Goal: Information Seeking & Learning: Learn about a topic

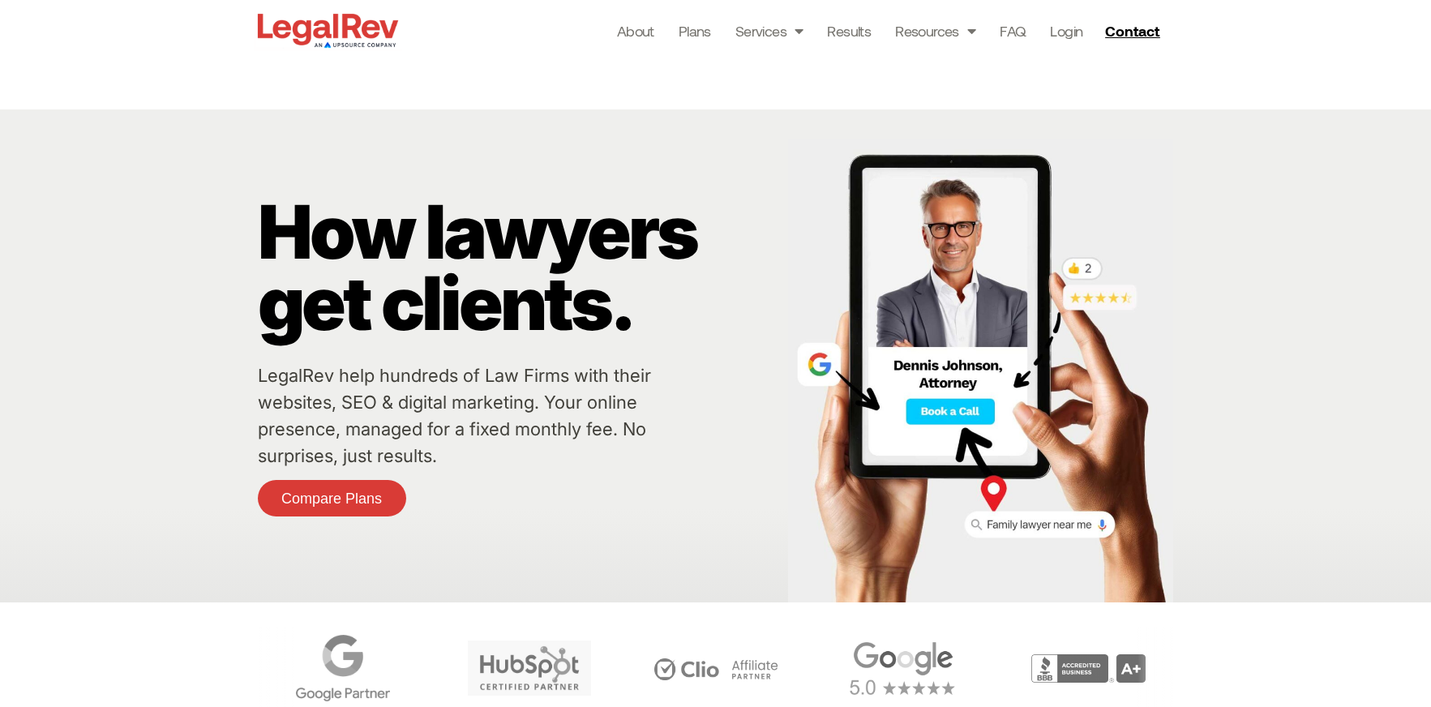
click at [170, 123] on div "How lawyers get clients. LegalRev help hundreds of Law Firms with their website…" at bounding box center [715, 355] width 1431 height 493
click at [956, 65] on link "Blogs" at bounding box center [956, 67] width 120 height 41
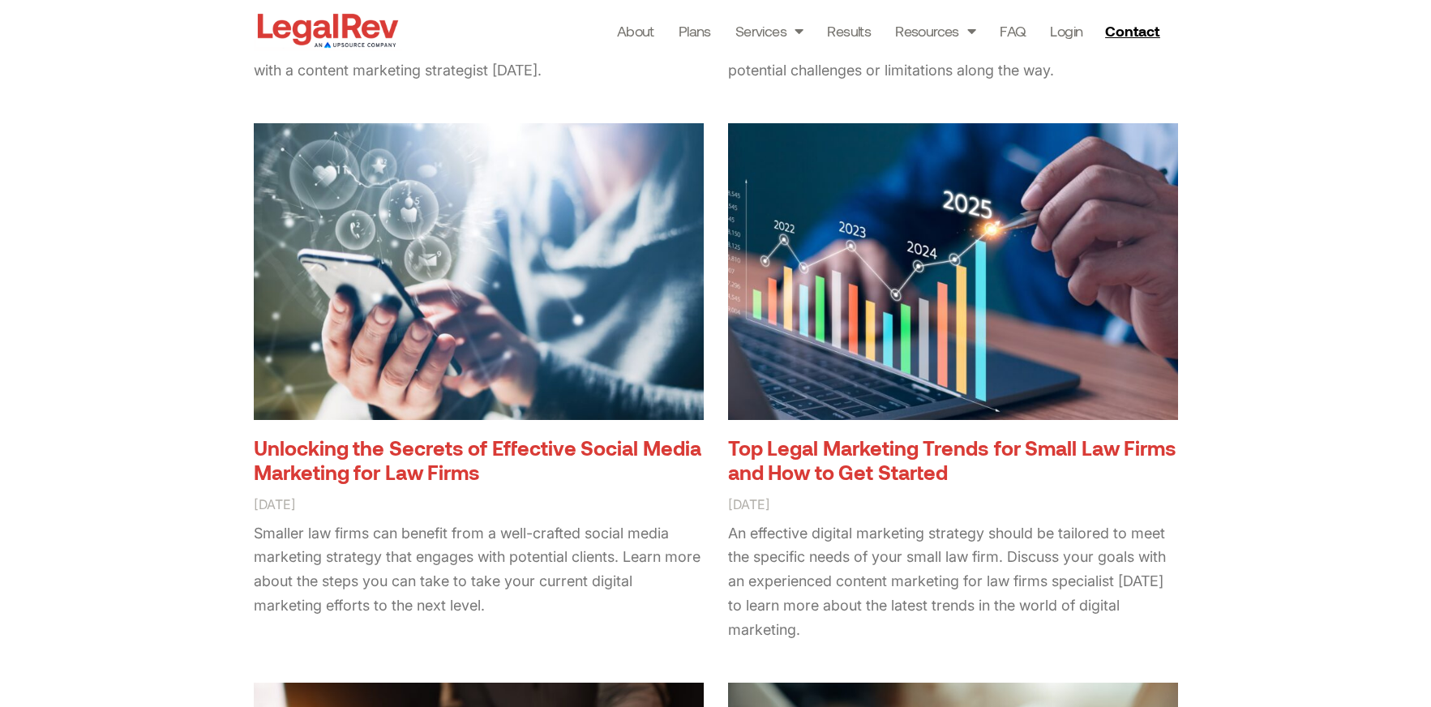
scroll to position [2513, 0]
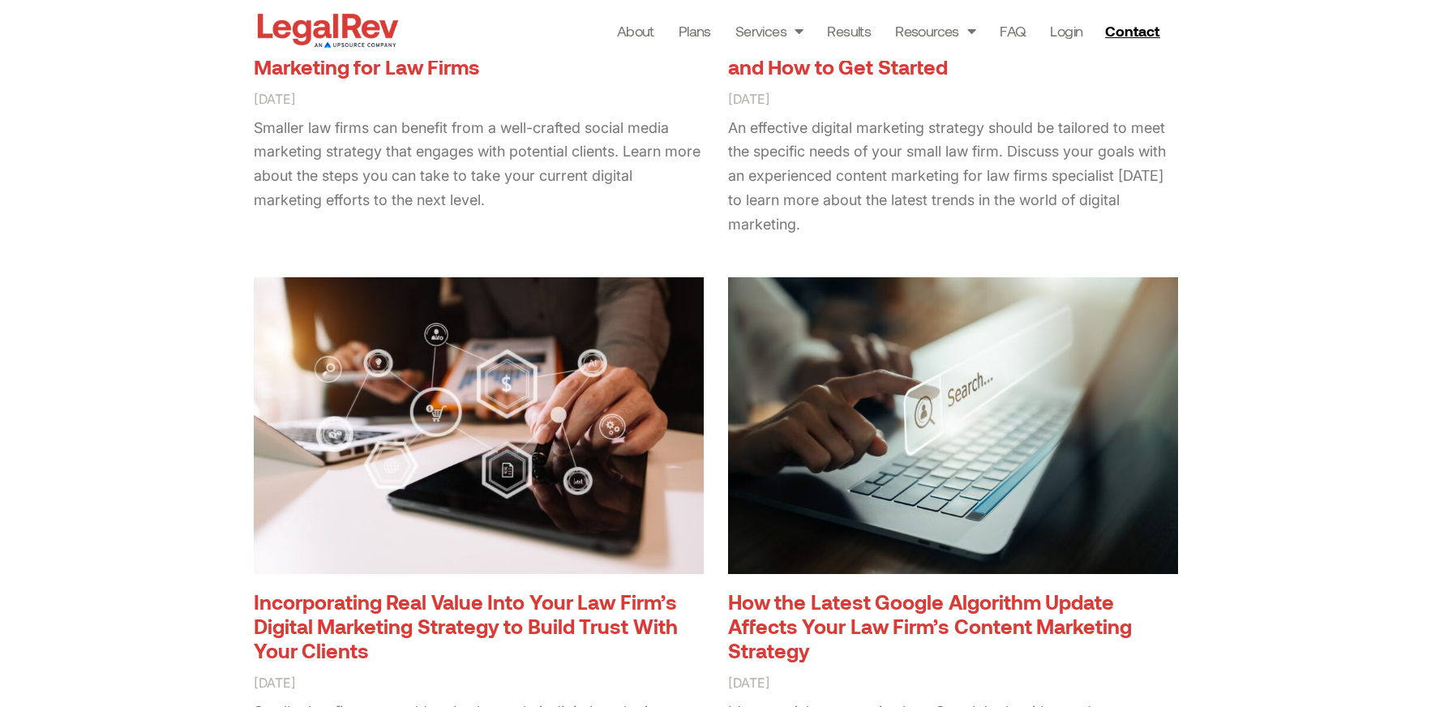
click at [339, 27] on img at bounding box center [328, 30] width 148 height 41
